Goal: Task Accomplishment & Management: Manage account settings

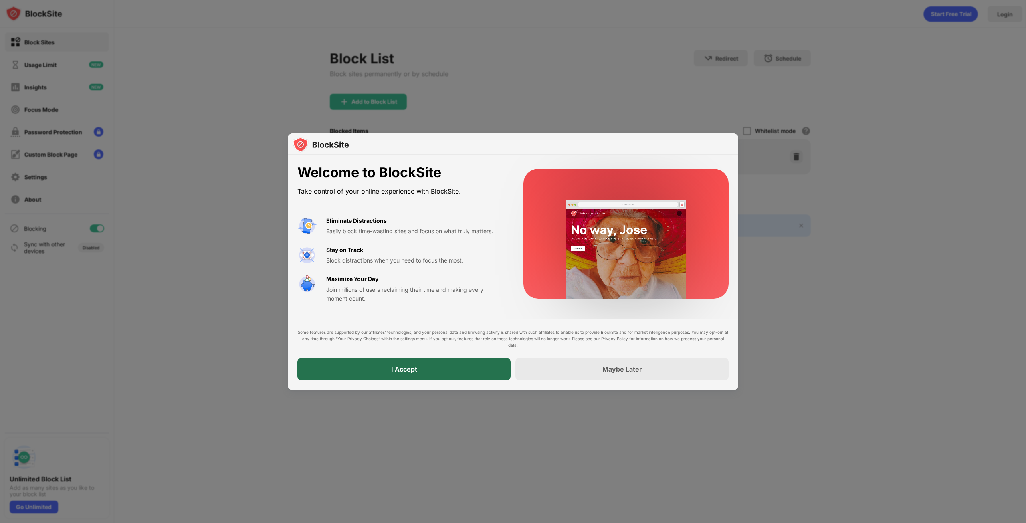
click at [402, 362] on div "I Accept" at bounding box center [403, 369] width 213 height 22
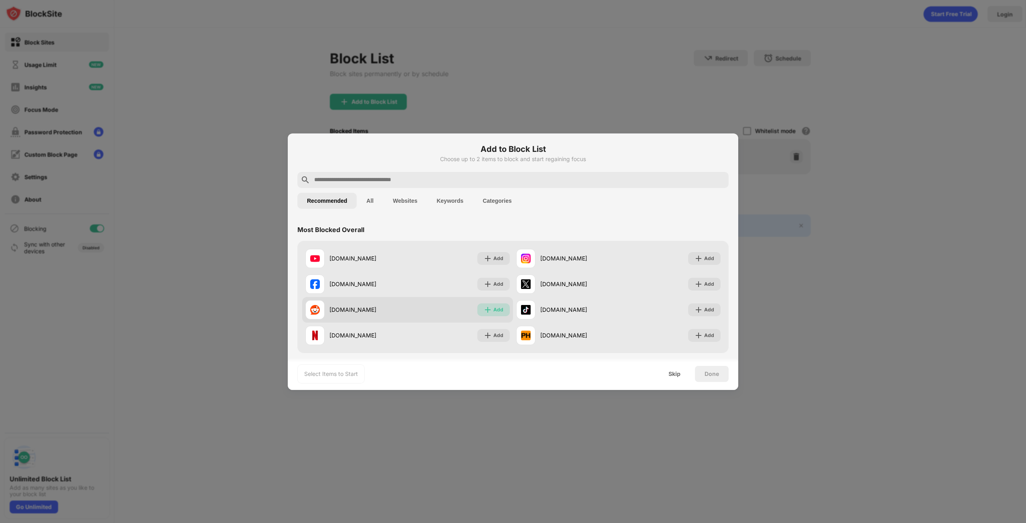
click at [484, 308] on img at bounding box center [488, 310] width 8 height 8
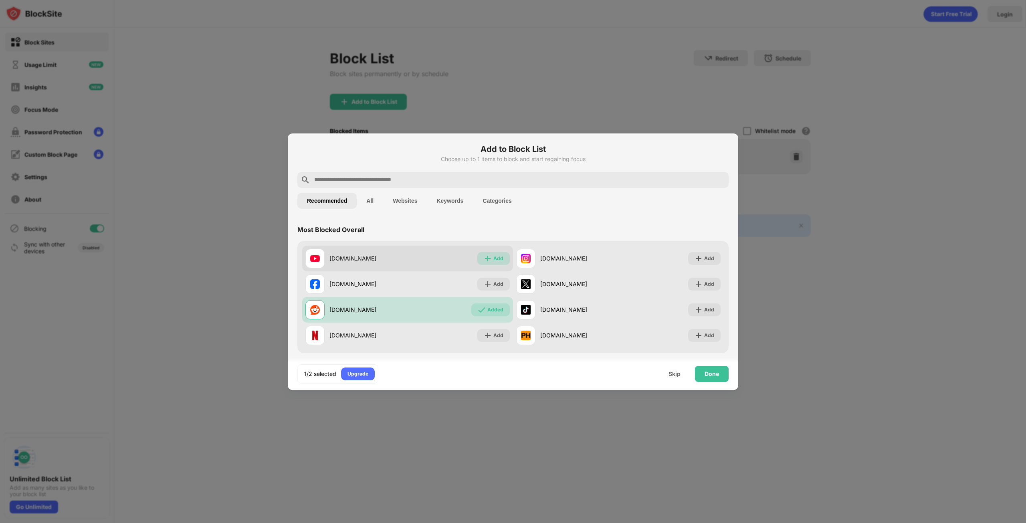
click at [493, 260] on div "Add" at bounding box center [498, 258] width 10 height 8
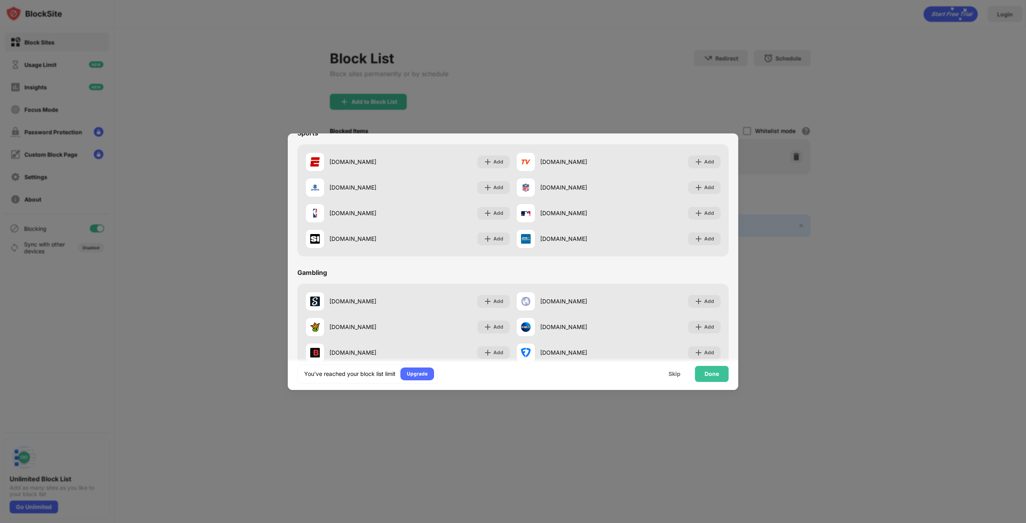
scroll to position [840, 0]
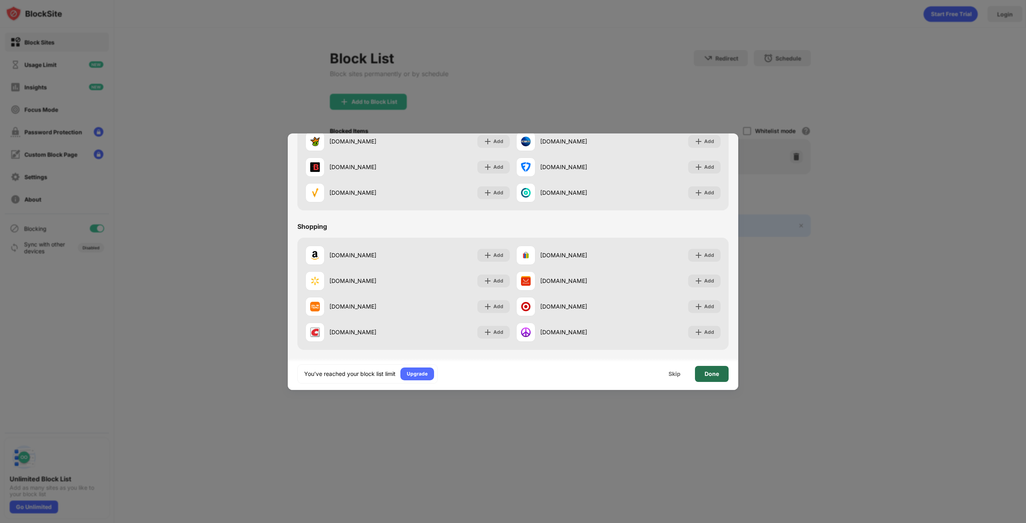
click at [720, 373] on div "Done" at bounding box center [712, 374] width 34 height 16
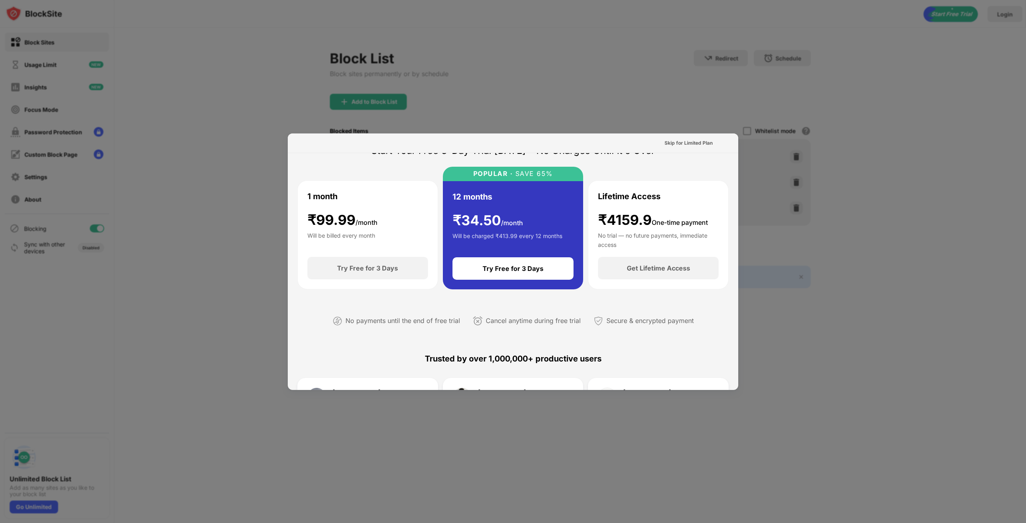
scroll to position [0, 0]
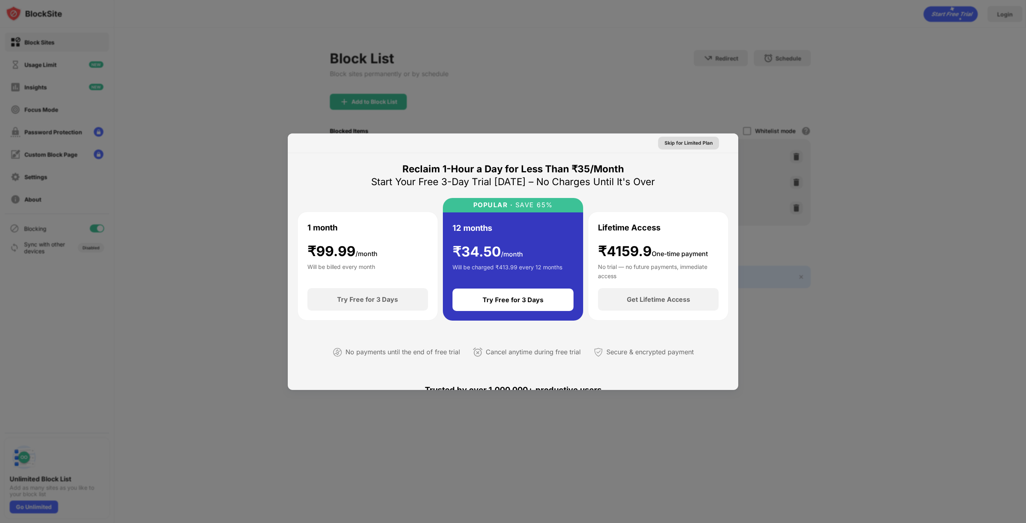
click at [696, 144] on div "Skip for Limited Plan" at bounding box center [688, 143] width 48 height 8
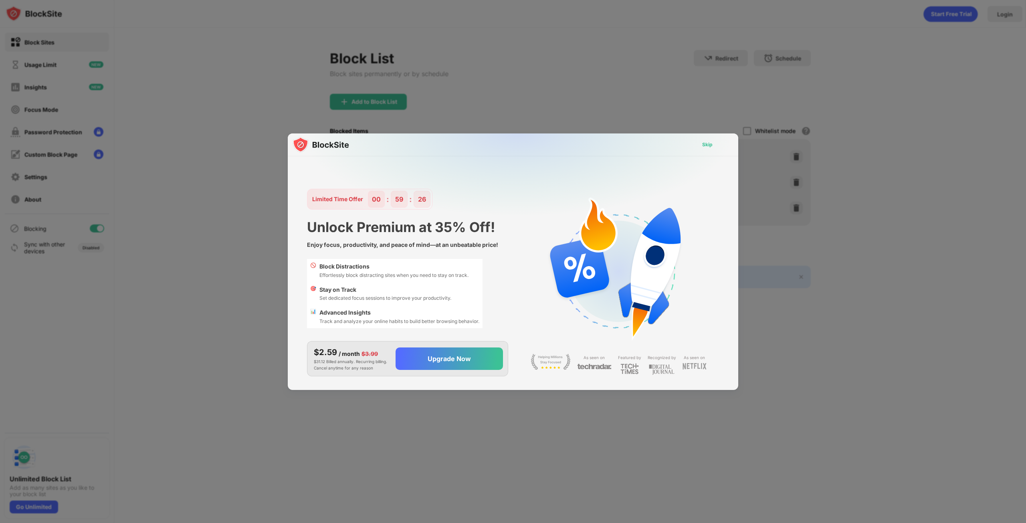
click at [701, 143] on div "Skip" at bounding box center [706, 144] width 23 height 13
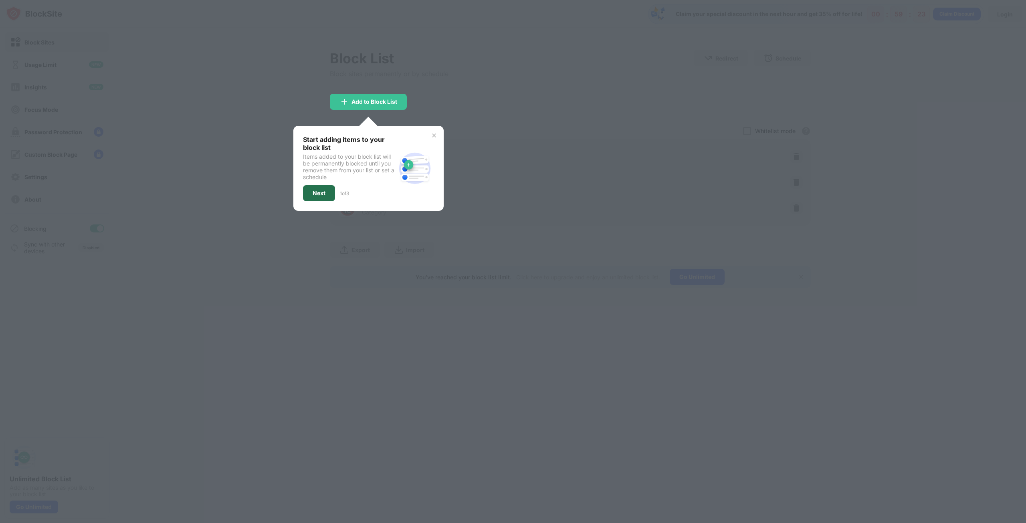
click at [328, 197] on div "Next" at bounding box center [319, 193] width 32 height 16
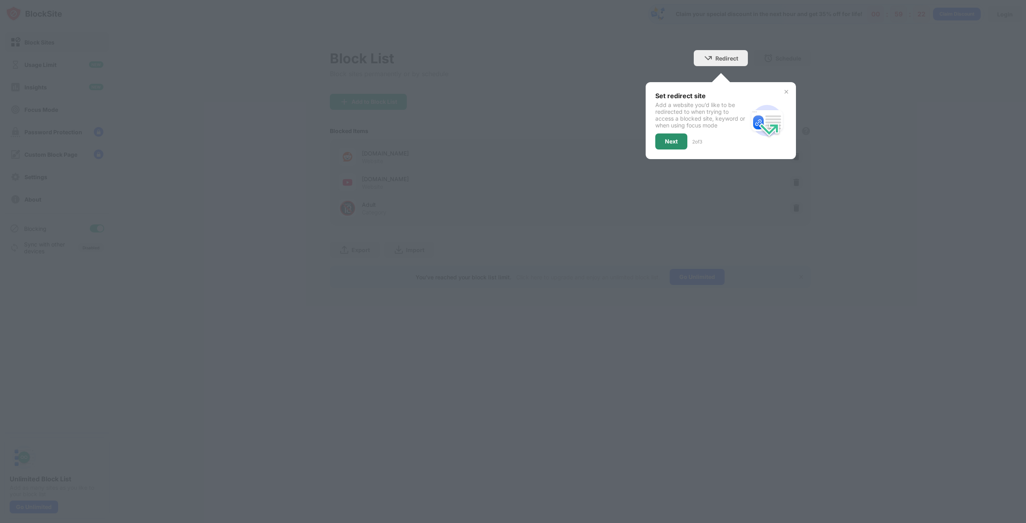
click at [665, 137] on div "Next" at bounding box center [671, 141] width 32 height 16
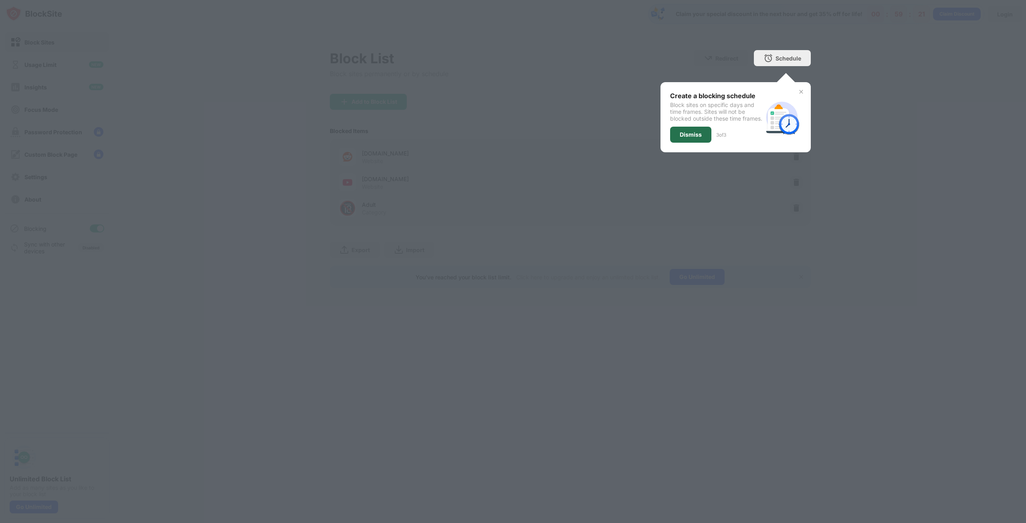
click at [679, 138] on div "Dismiss" at bounding box center [690, 134] width 22 height 6
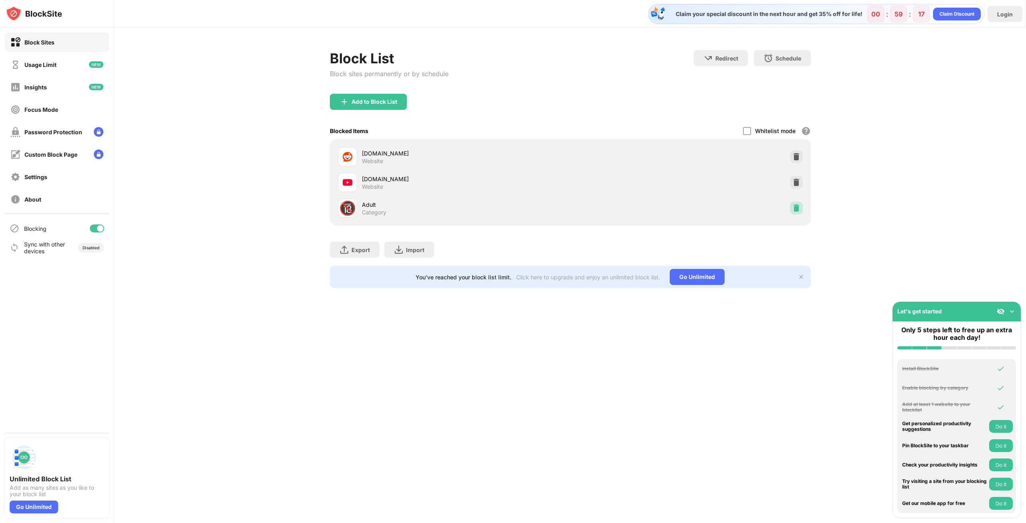
click at [798, 202] on div at bounding box center [796, 208] width 13 height 13
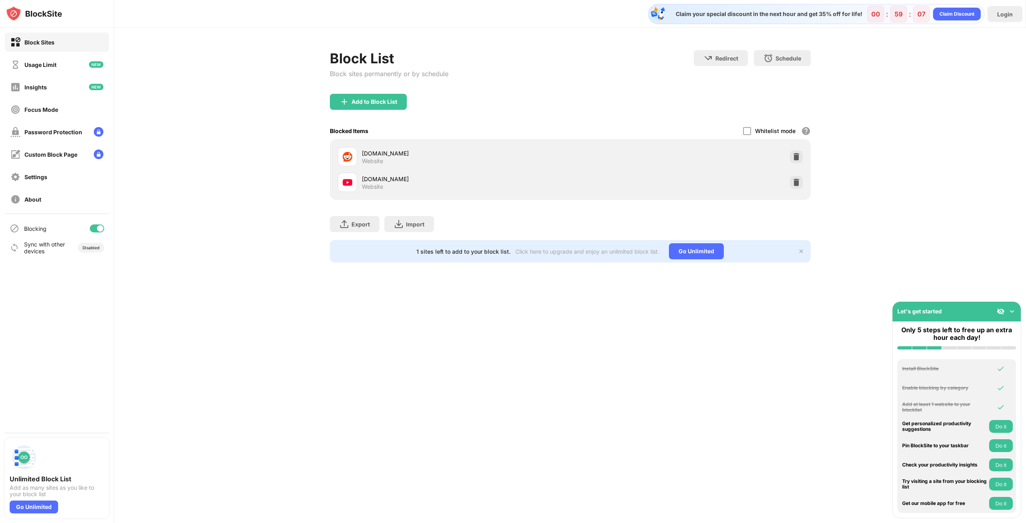
click at [1011, 309] on img at bounding box center [1012, 311] width 8 height 8
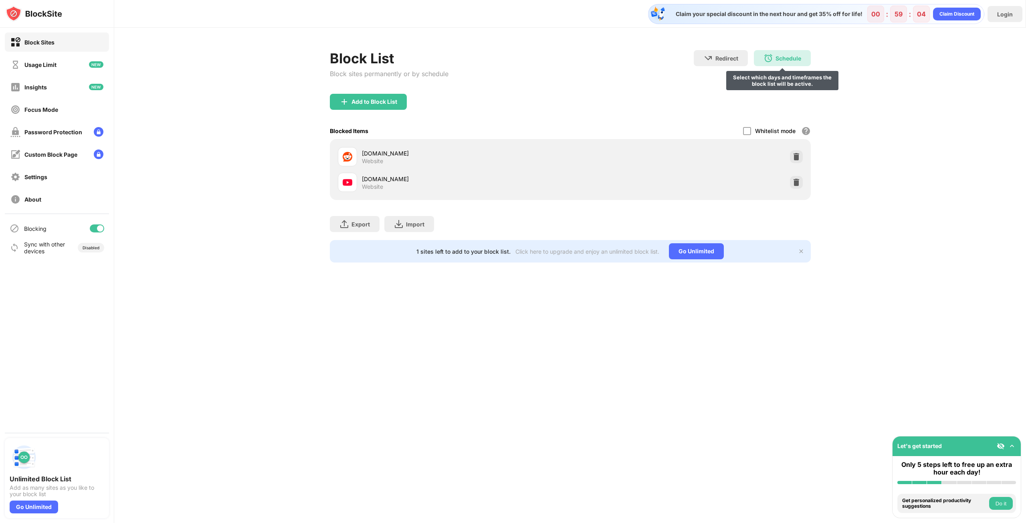
click at [782, 64] on div "Schedule Select which days and timeframes the block list will be active." at bounding box center [782, 58] width 57 height 16
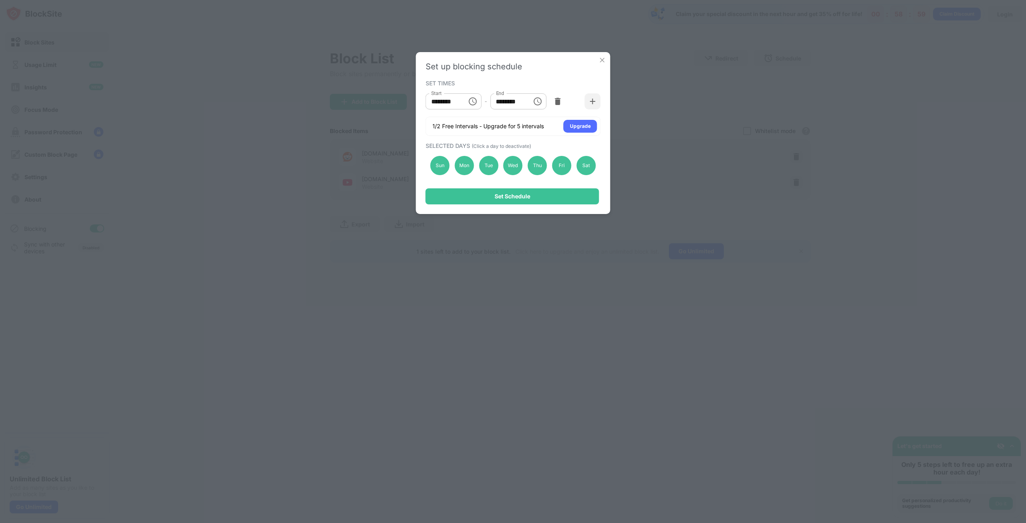
click at [597, 60] on div "Set up blocking schedule SET TIMES Start ******** Start - End ******** End 1/2 …" at bounding box center [513, 133] width 194 height 162
click at [601, 58] on img at bounding box center [602, 60] width 8 height 8
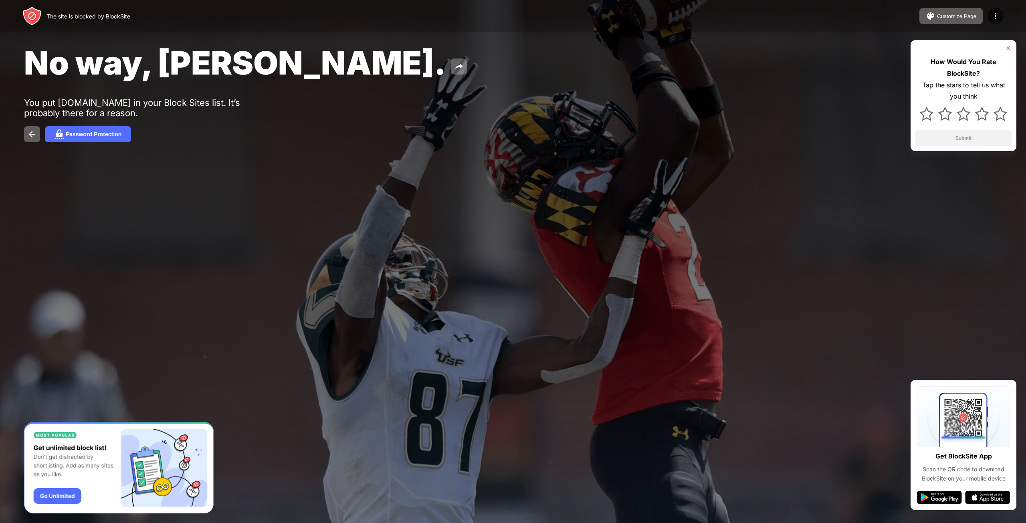
click at [1008, 48] on img at bounding box center [1008, 48] width 6 height 6
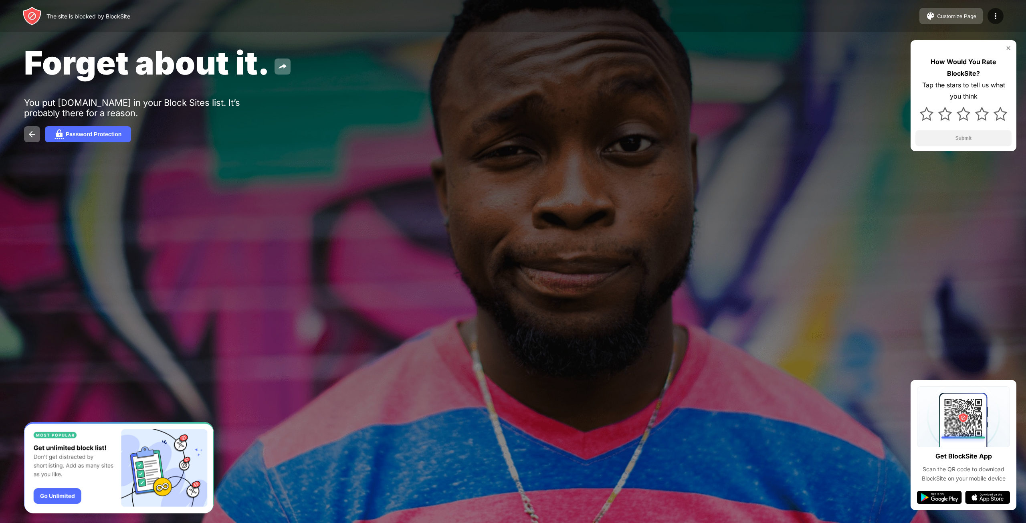
click at [958, 16] on div "Customize Page" at bounding box center [956, 16] width 39 height 6
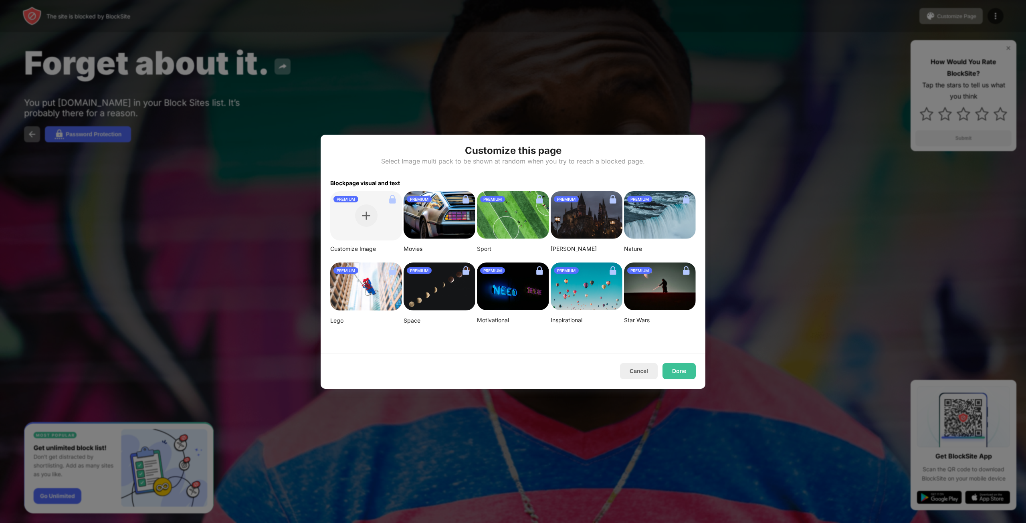
click at [656, 292] on img at bounding box center [660, 286] width 72 height 48
